Goal: Task Accomplishment & Management: Use online tool/utility

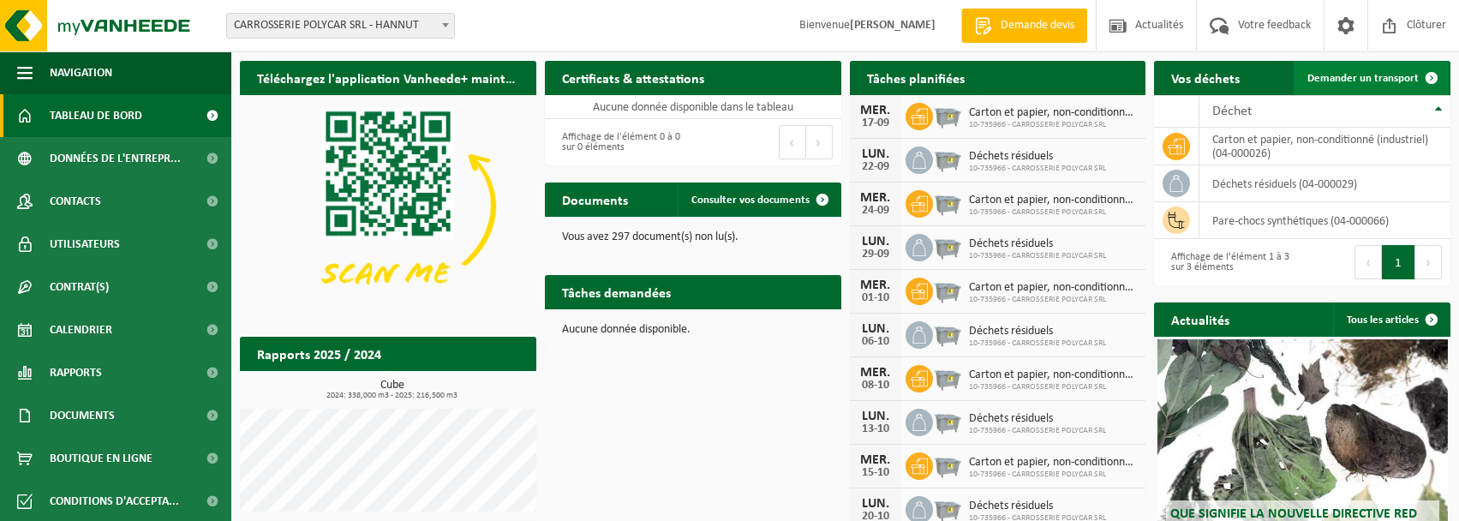
click at [1342, 76] on span "Demander un transport" at bounding box center [1362, 78] width 111 height 11
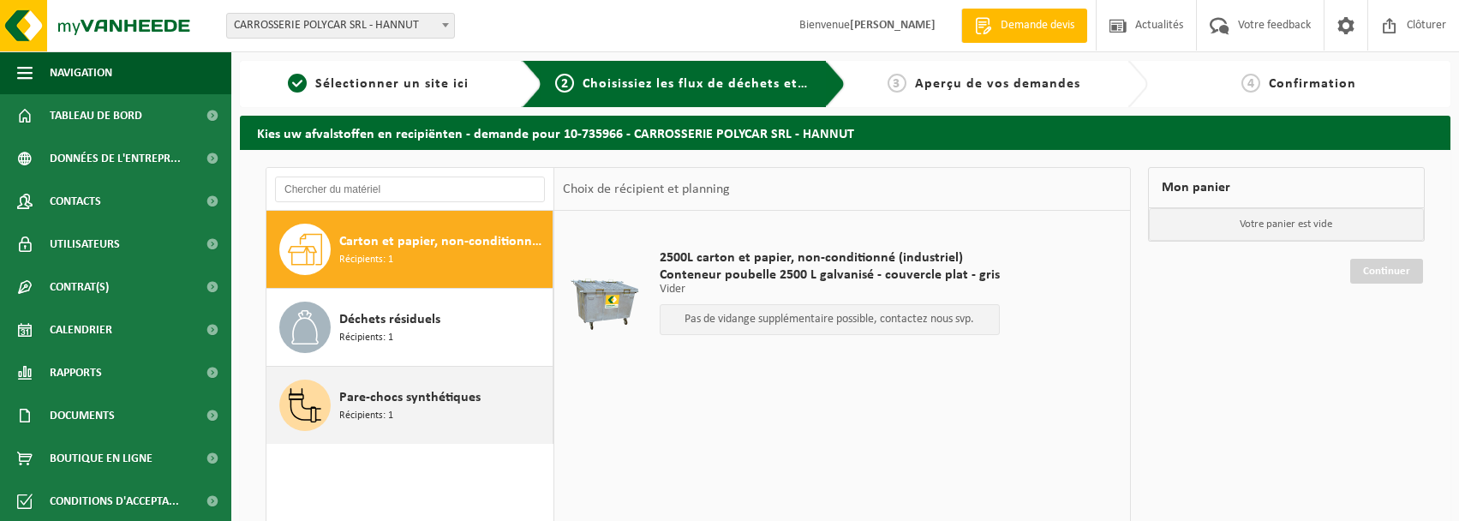
click at [306, 403] on icon at bounding box center [305, 405] width 34 height 34
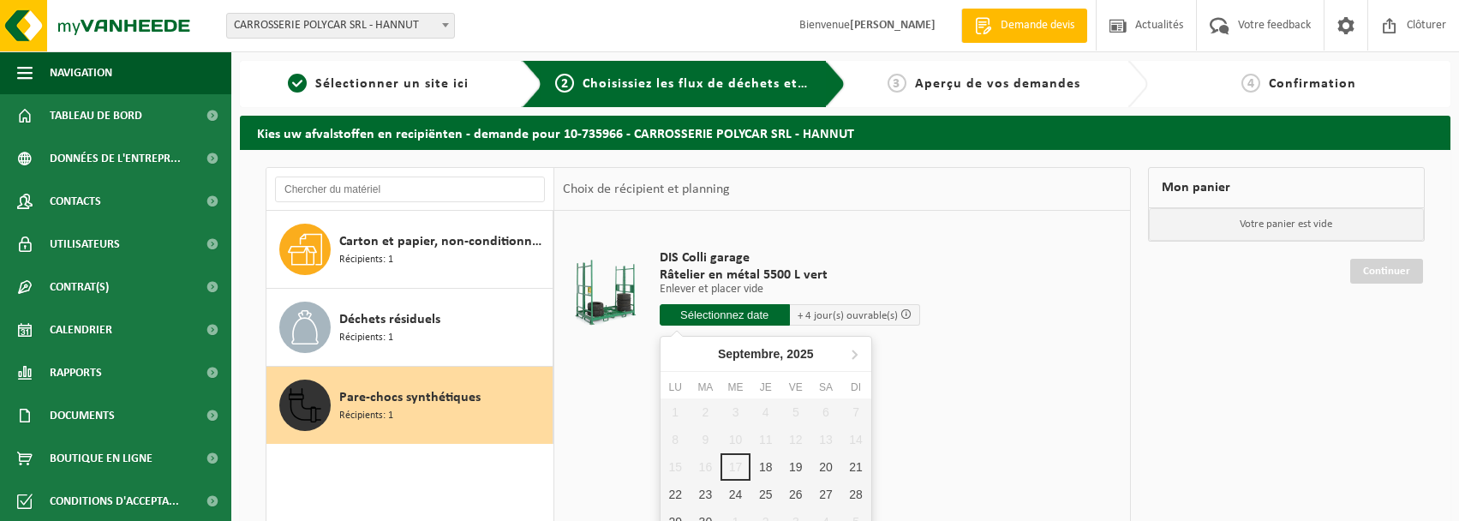
click at [741, 309] on input "text" at bounding box center [725, 314] width 130 height 21
click at [759, 495] on div "25" at bounding box center [765, 494] width 30 height 27
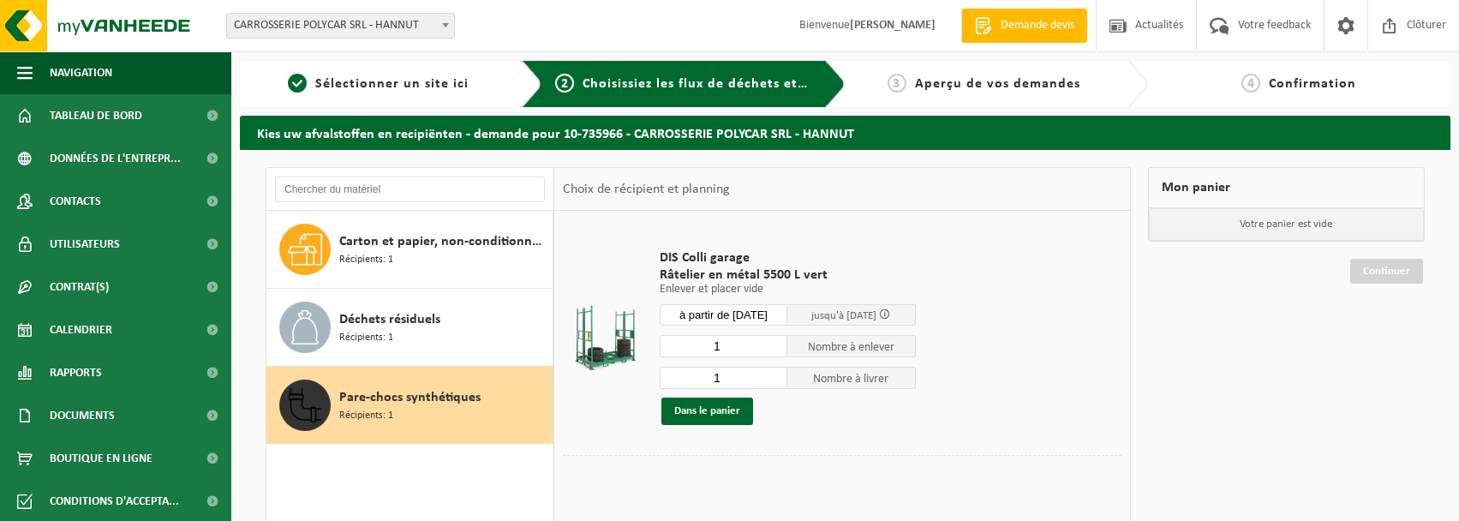
click at [738, 310] on input "à partir de 2025-09-25" at bounding box center [724, 314] width 129 height 21
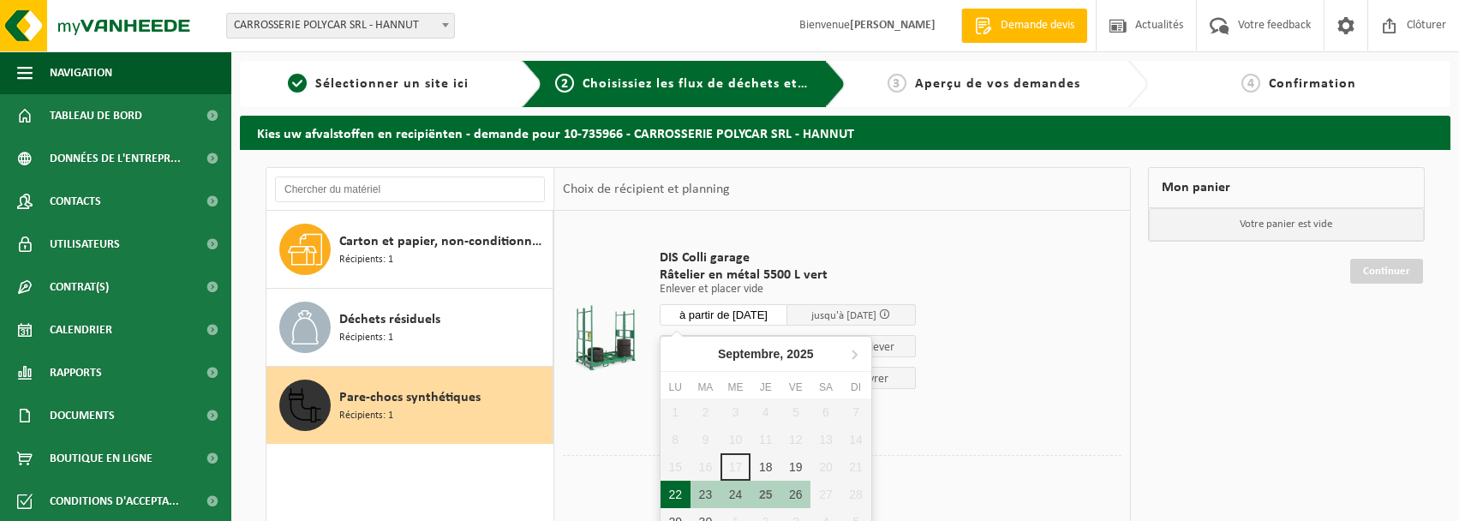
click at [667, 493] on div "22" at bounding box center [676, 494] width 30 height 27
type input "à partir de 2025-09-22"
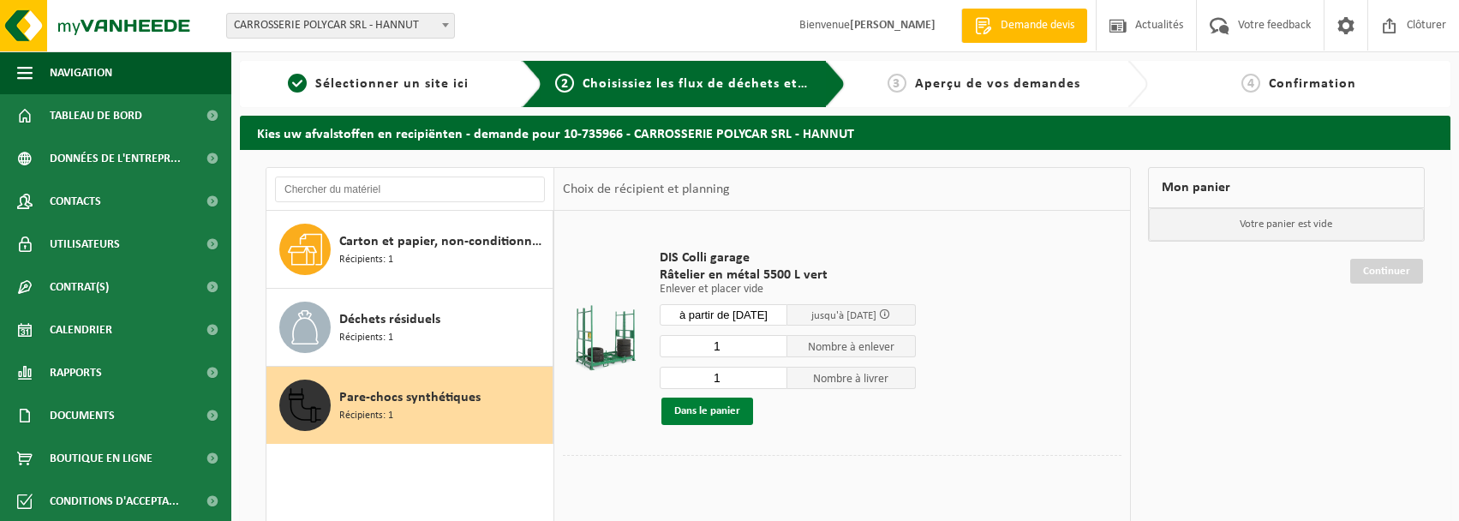
click at [685, 410] on button "Dans le panier" at bounding box center [707, 411] width 92 height 27
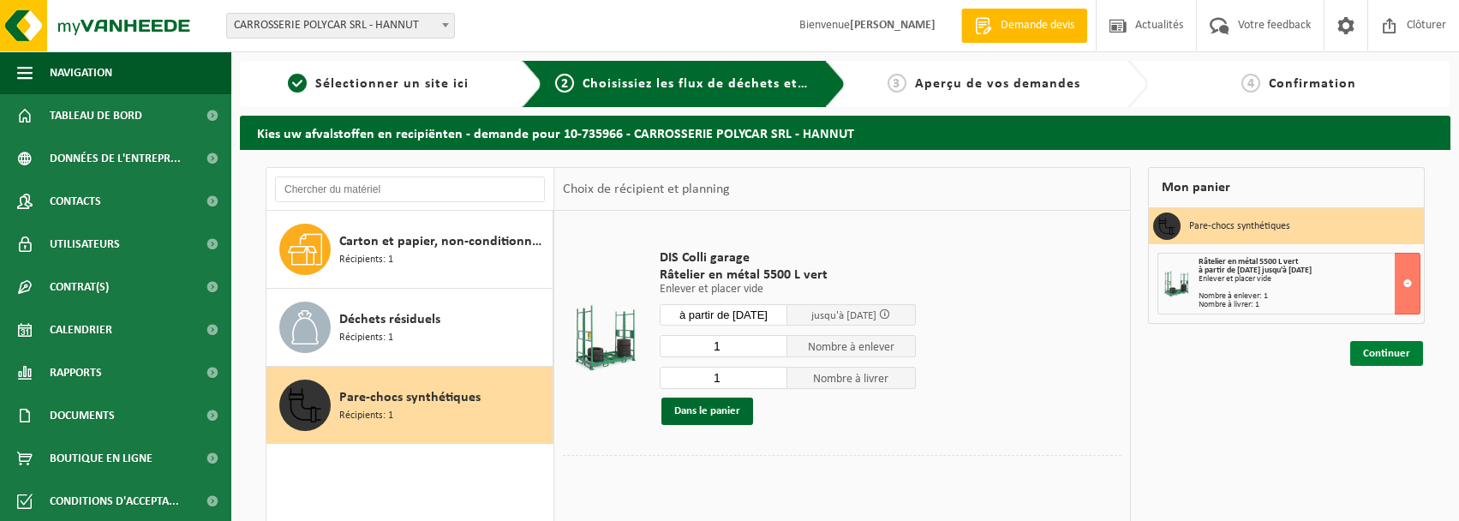
click at [1385, 350] on link "Continuer" at bounding box center [1386, 353] width 73 height 25
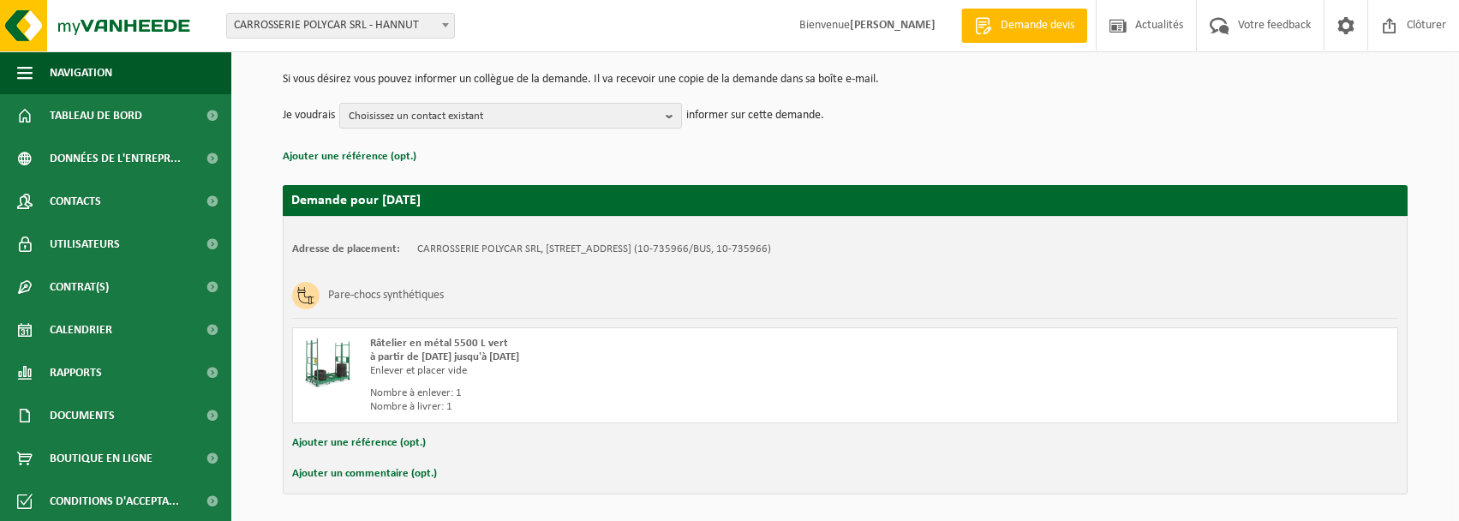
scroll to position [228, 0]
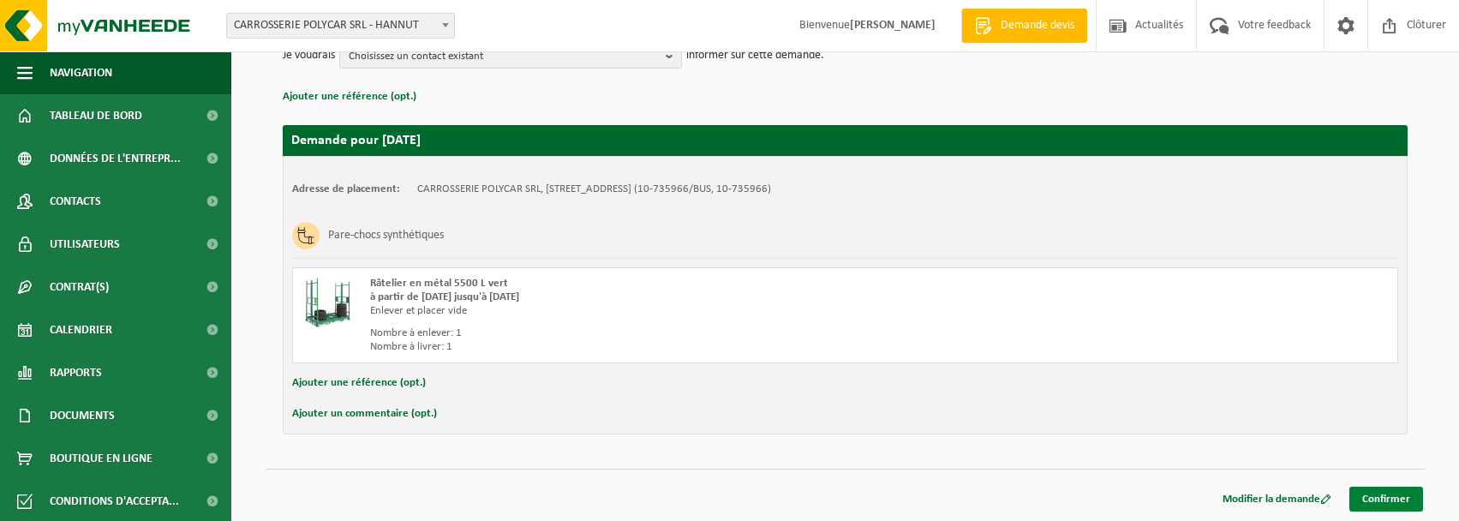
click at [1365, 496] on link "Confirmer" at bounding box center [1386, 499] width 74 height 25
